Goal: Transaction & Acquisition: Purchase product/service

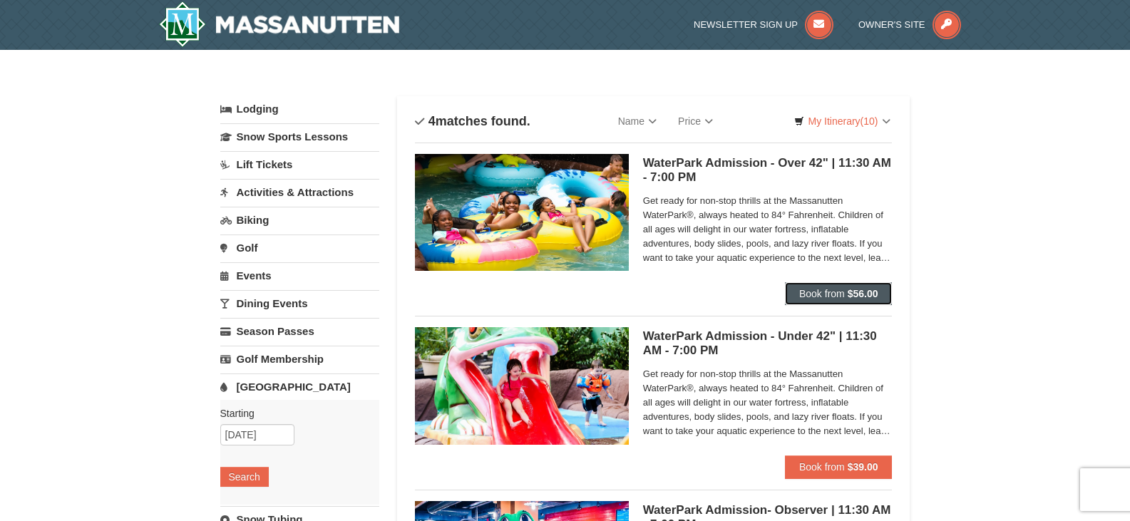
click at [871, 294] on strong "$56.00" at bounding box center [863, 293] width 31 height 11
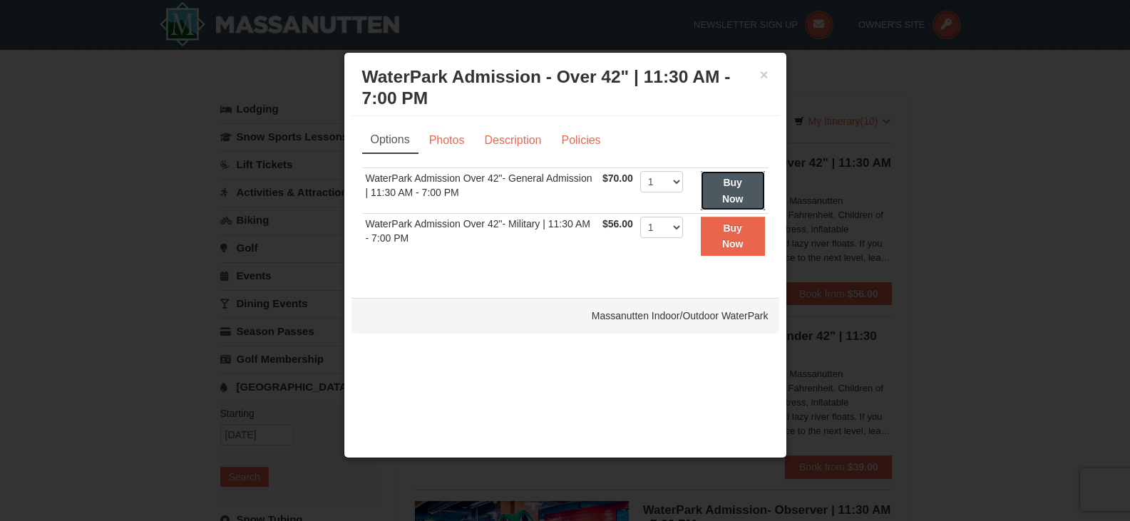
click at [744, 194] on button "Buy Now" at bounding box center [733, 190] width 64 height 39
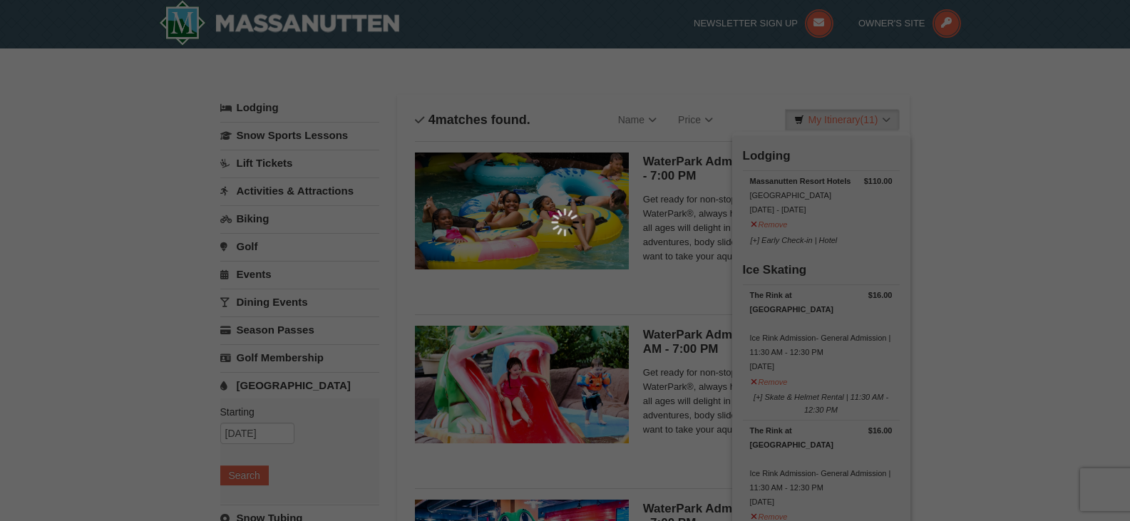
scroll to position [4, 0]
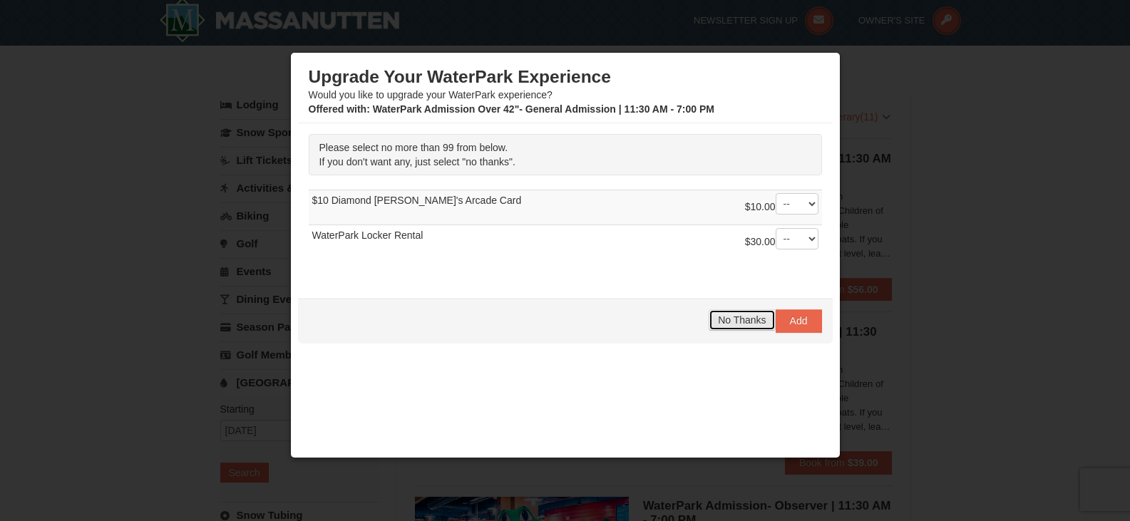
click at [753, 317] on span "No Thanks" at bounding box center [742, 319] width 48 height 11
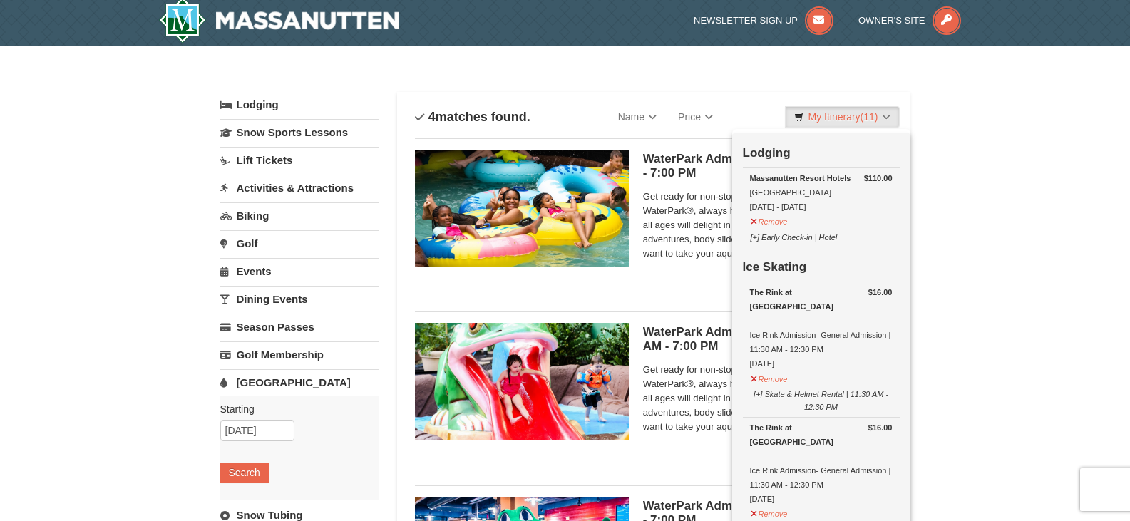
click at [1027, 192] on div "× Categories List Filter My Itinerary (11) Check Out Now Lodging $110.00 [GEOGR…" at bounding box center [565, 472] width 1130 height 853
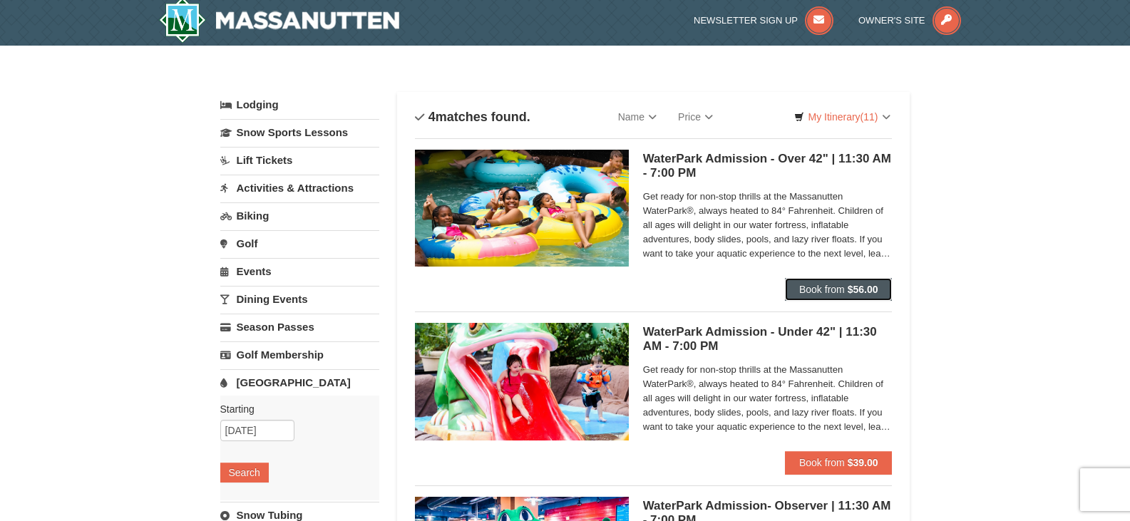
click at [848, 281] on button "Book from $56.00" at bounding box center [839, 289] width 108 height 23
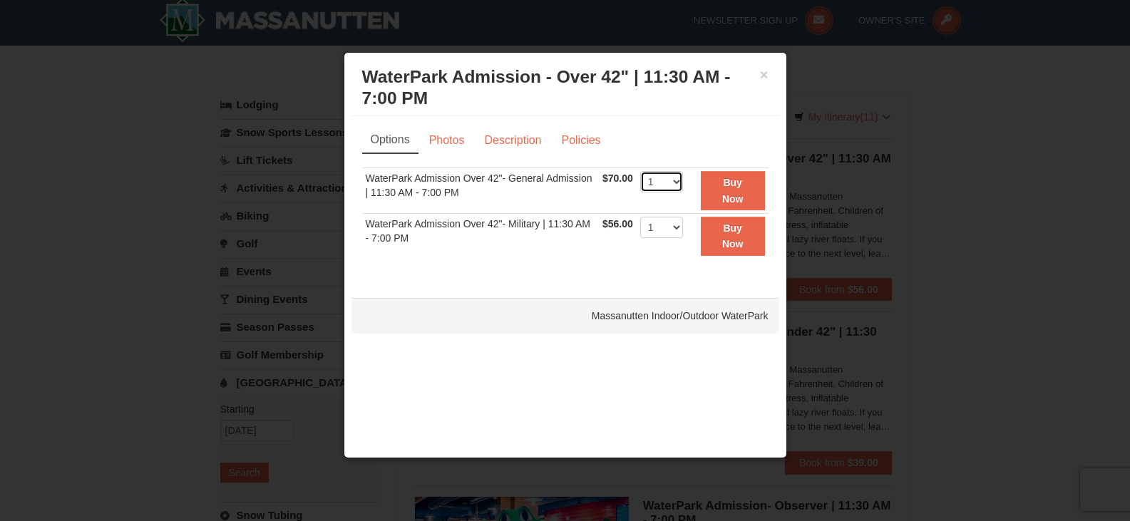
drag, startPoint x: 679, startPoint y: 179, endPoint x: 673, endPoint y: 187, distance: 10.1
click at [679, 179] on select "1 2 3 4 5 6 7 8 9 10 11 12 13 14 15 16 17 18 19 20 21 22" at bounding box center [661, 181] width 43 height 21
select select "3"
click at [640, 171] on select "1 2 3 4 5 6 7 8 9 10 11 12 13 14 15 16 17 18 19 20 21 22" at bounding box center [661, 181] width 43 height 21
click at [744, 179] on button "Buy Now" at bounding box center [733, 190] width 64 height 39
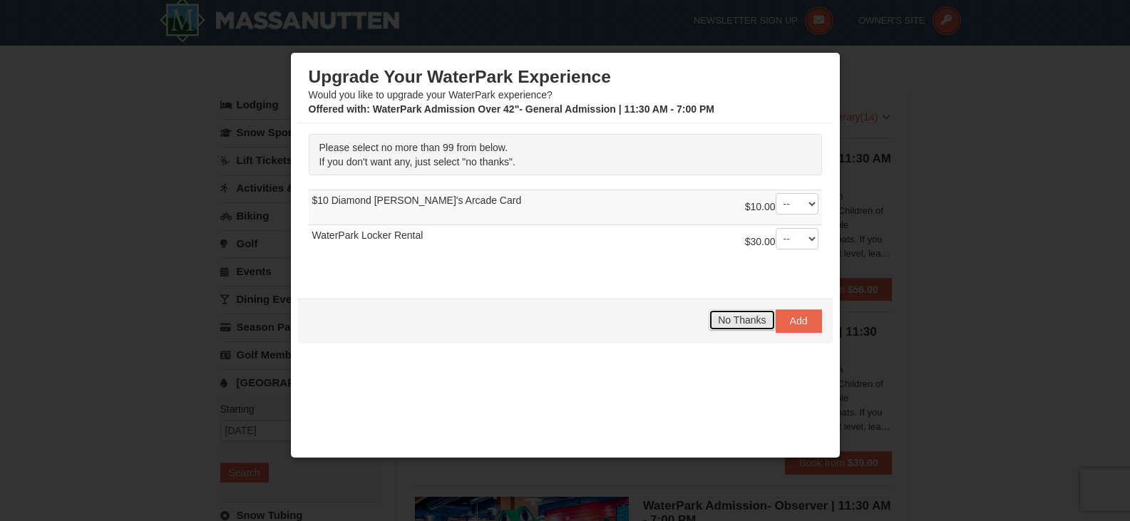
click at [750, 311] on button "No Thanks" at bounding box center [742, 319] width 66 height 21
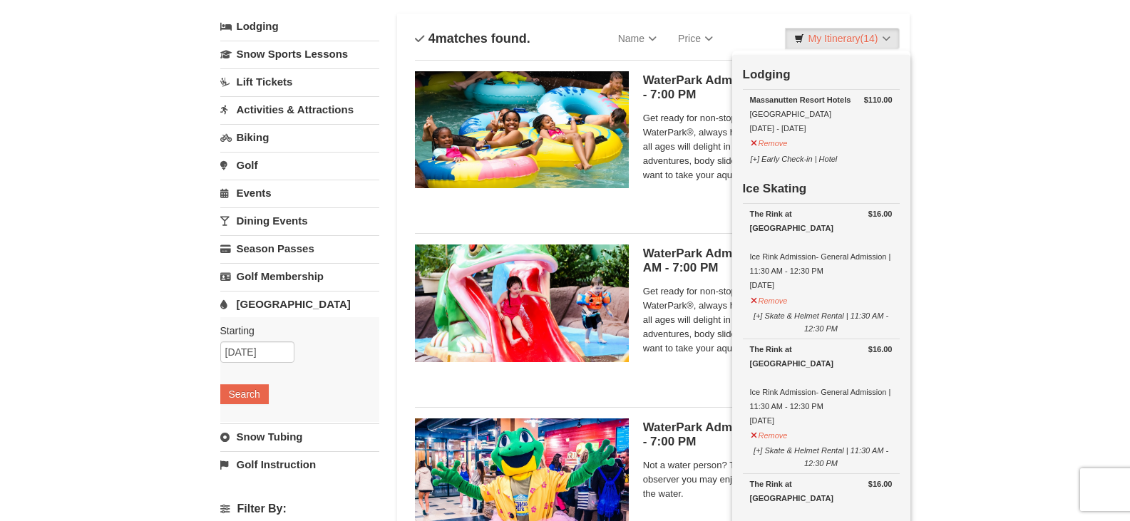
scroll to position [76, 0]
